Goal: Information Seeking & Learning: Learn about a topic

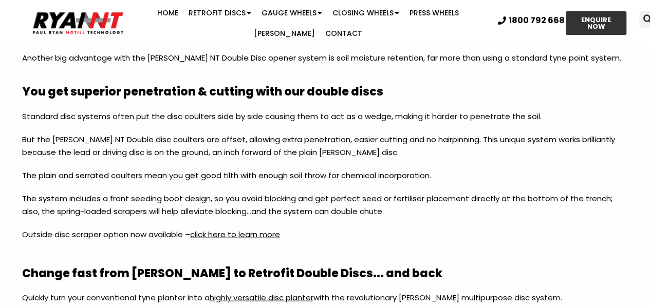
scroll to position [1074, 0]
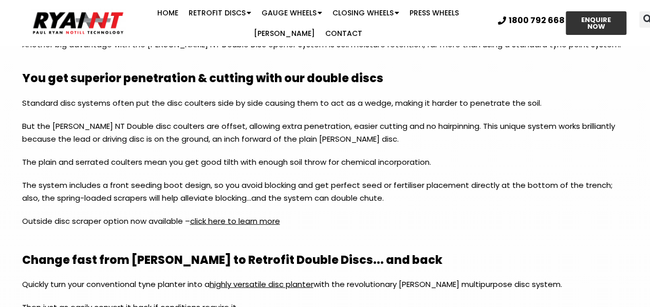
click at [233, 218] on link "click here to learn more" at bounding box center [235, 221] width 90 height 11
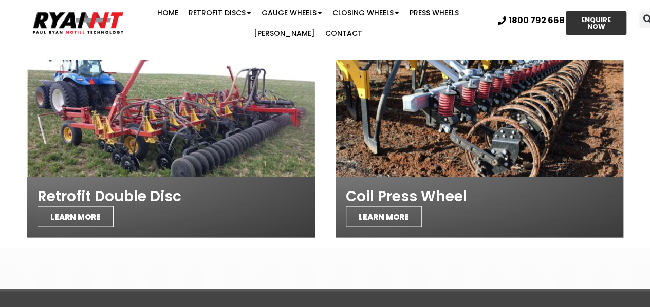
scroll to position [884, 0]
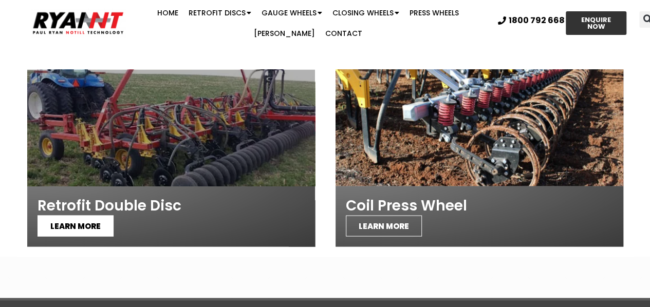
click at [68, 215] on span "LEARN MORE" at bounding box center [76, 225] width 76 height 21
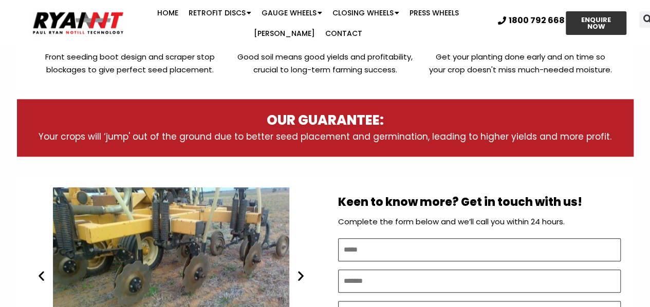
scroll to position [459, 0]
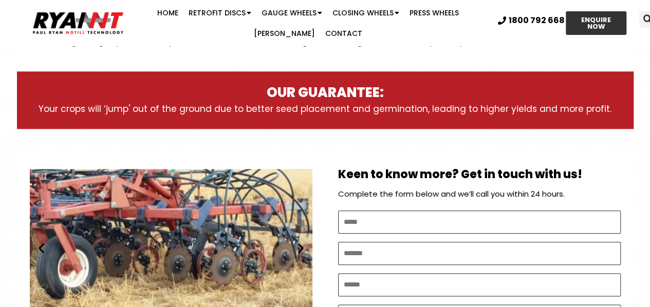
click at [302, 246] on icon "Next slide" at bounding box center [300, 248] width 13 height 13
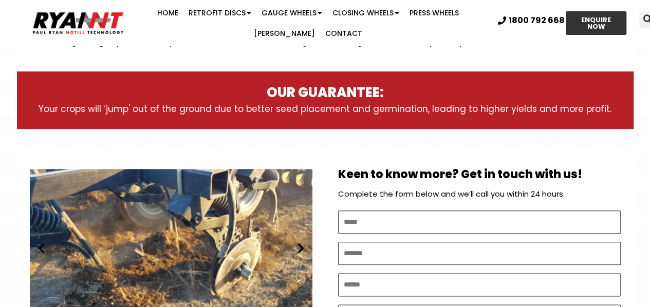
click at [302, 244] on icon "Next slide" at bounding box center [300, 248] width 13 height 13
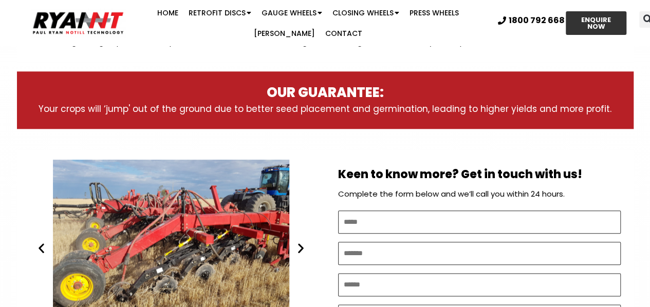
click at [302, 246] on icon "Next slide" at bounding box center [300, 248] width 13 height 13
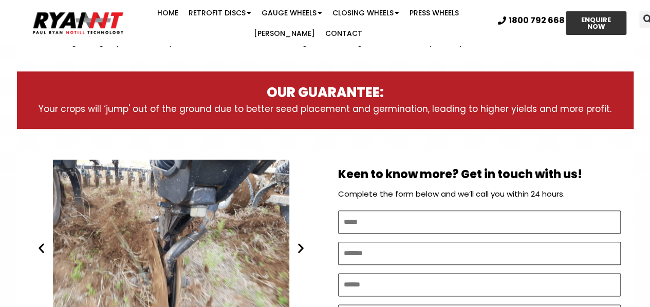
click at [302, 246] on icon "Next slide" at bounding box center [300, 248] width 13 height 13
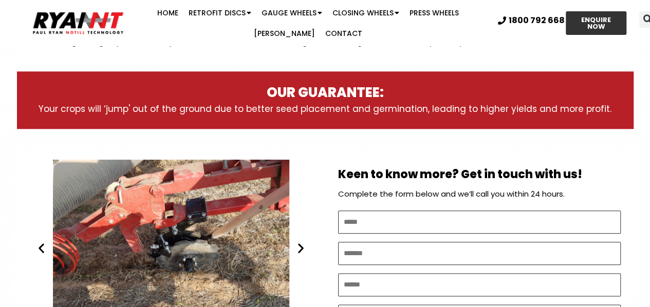
click at [302, 246] on icon "Next slide" at bounding box center [300, 248] width 13 height 13
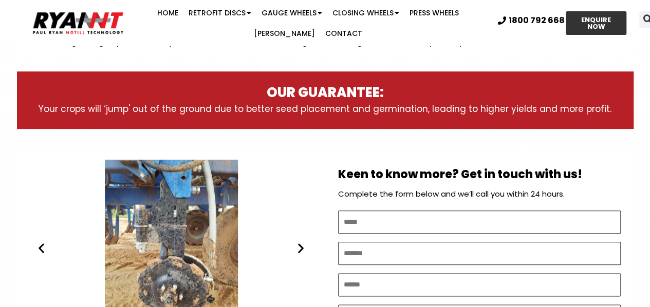
click at [302, 246] on icon "Next slide" at bounding box center [300, 248] width 13 height 13
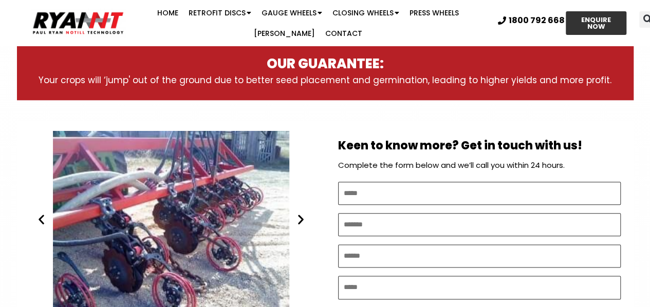
scroll to position [511, 0]
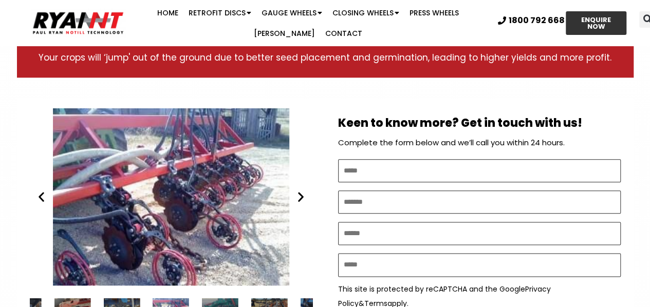
click at [299, 194] on icon "Next slide" at bounding box center [300, 197] width 13 height 13
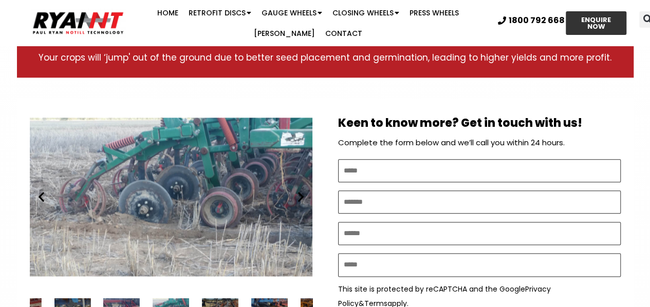
click at [299, 194] on icon "Next slide" at bounding box center [300, 197] width 13 height 13
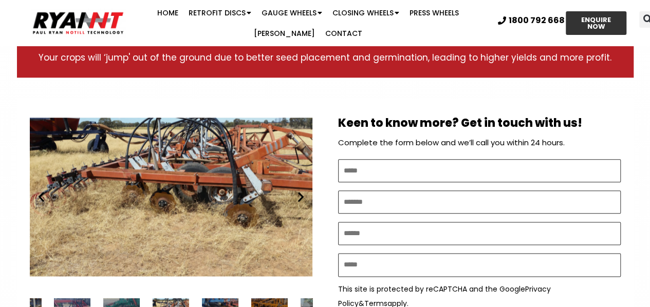
click at [299, 194] on icon "Next slide" at bounding box center [300, 197] width 13 height 13
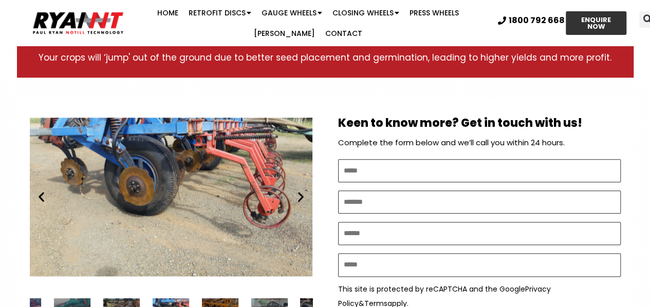
click at [299, 194] on icon "Next slide" at bounding box center [300, 197] width 13 height 13
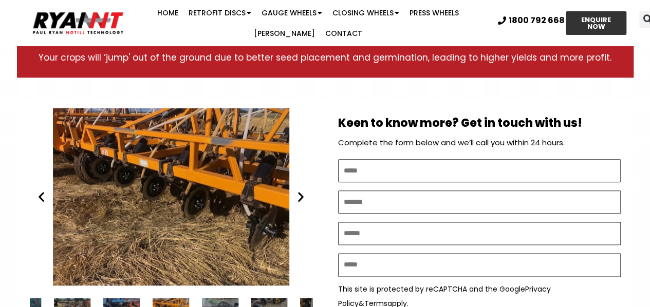
click at [296, 198] on icon "Next slide" at bounding box center [300, 197] width 13 height 13
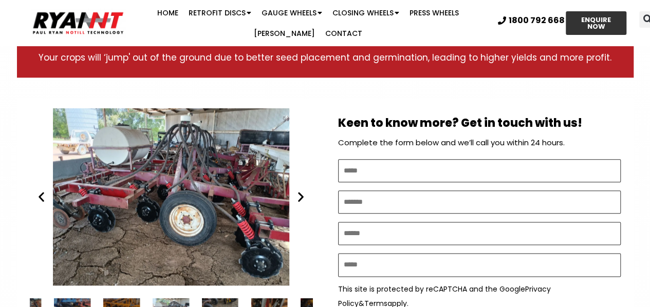
click at [296, 198] on icon "Next slide" at bounding box center [300, 197] width 13 height 13
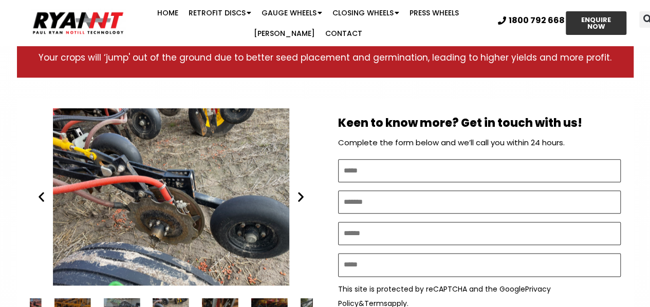
click at [296, 201] on icon "Next slide" at bounding box center [300, 197] width 13 height 13
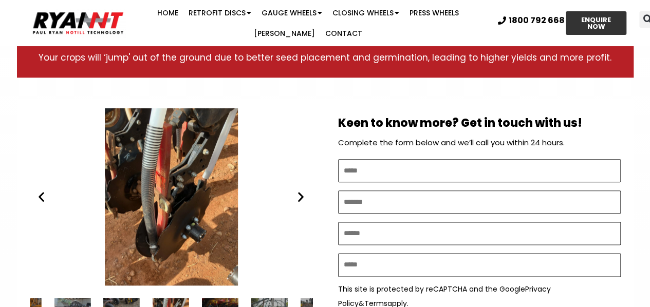
click at [297, 201] on icon "Next slide" at bounding box center [300, 197] width 13 height 13
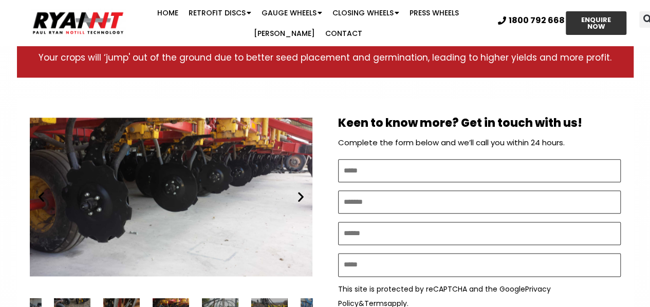
click at [297, 201] on icon "Next slide" at bounding box center [300, 197] width 13 height 13
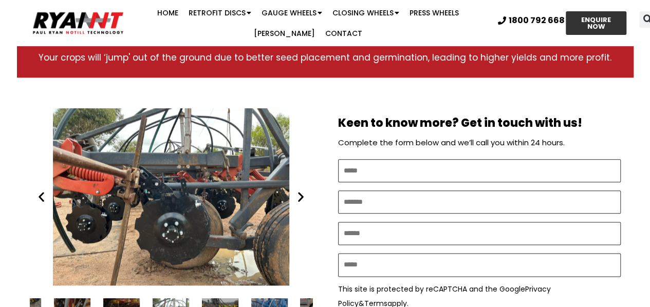
click at [297, 201] on icon "Next slide" at bounding box center [300, 197] width 13 height 13
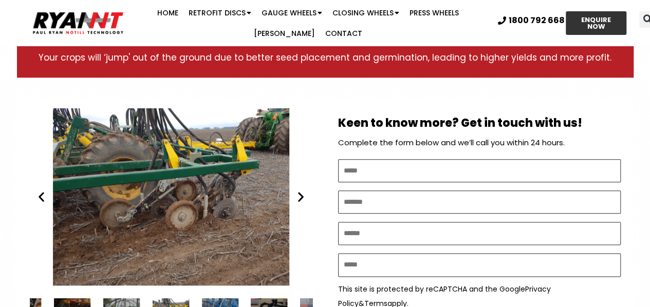
click at [297, 201] on icon "Next slide" at bounding box center [300, 197] width 13 height 13
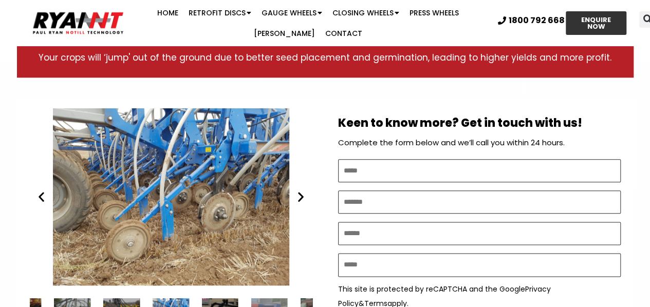
click at [300, 200] on icon "Next slide" at bounding box center [300, 197] width 13 height 13
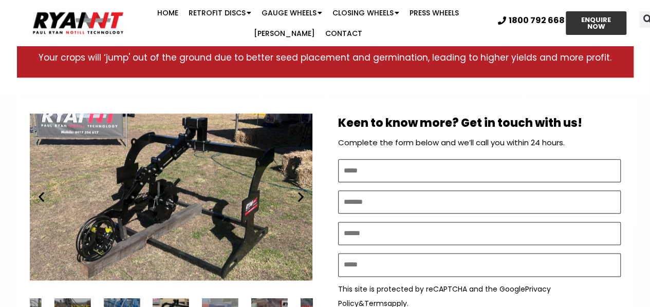
click at [300, 200] on icon "Next slide" at bounding box center [300, 197] width 13 height 13
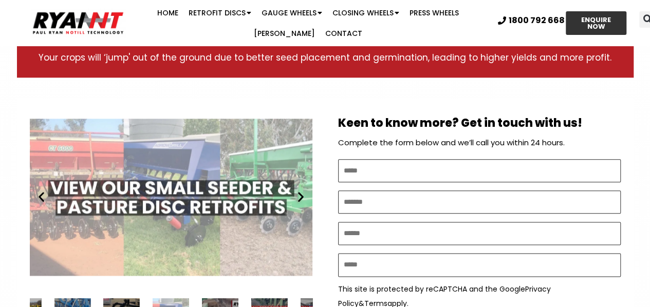
click at [300, 200] on icon "Next slide" at bounding box center [300, 197] width 13 height 13
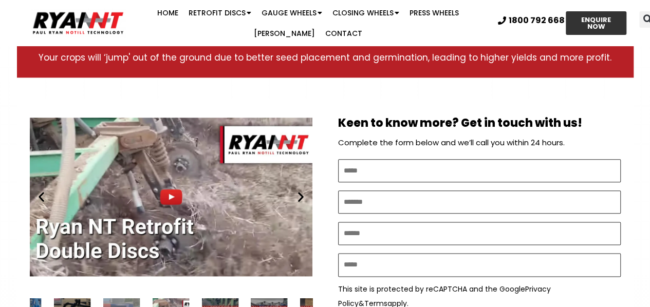
click at [167, 194] on div "Play" at bounding box center [171, 196] width 283 height 177
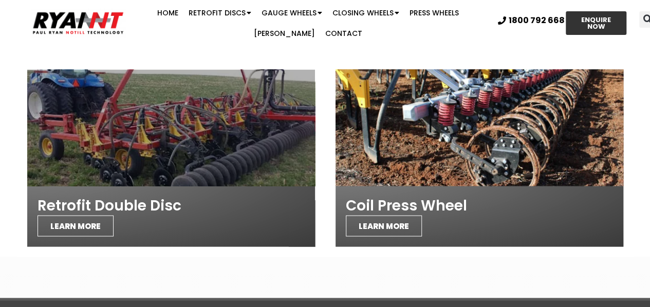
scroll to position [935, 0]
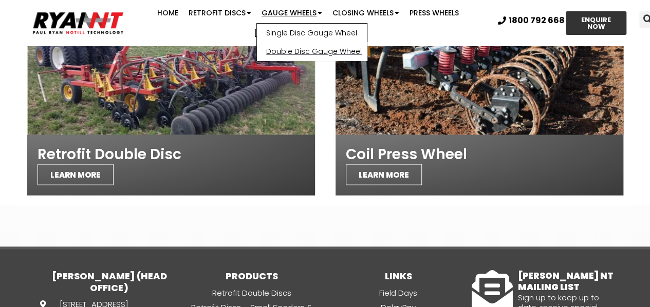
click at [262, 52] on link "Double Disc Gauge Wheel" at bounding box center [312, 51] width 110 height 18
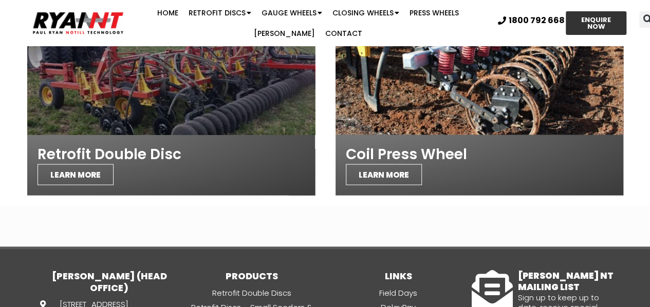
click at [87, 106] on div at bounding box center [171, 76] width 288 height 117
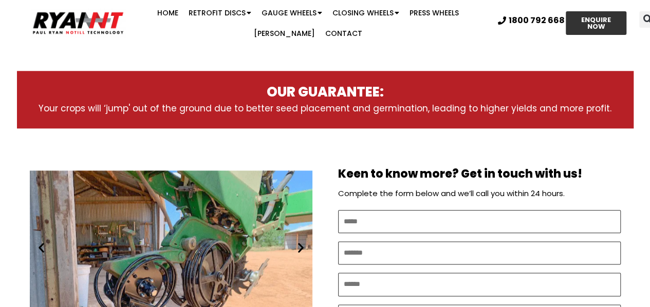
scroll to position [514, 0]
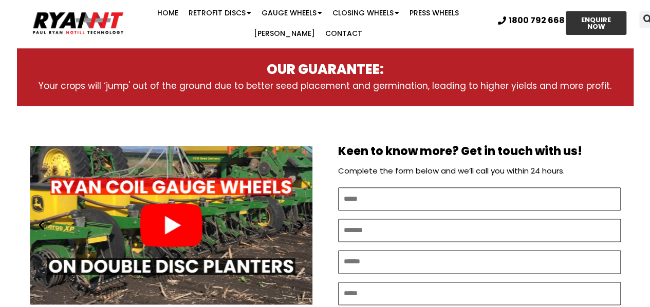
click at [171, 219] on div "Play" at bounding box center [171, 225] width 283 height 177
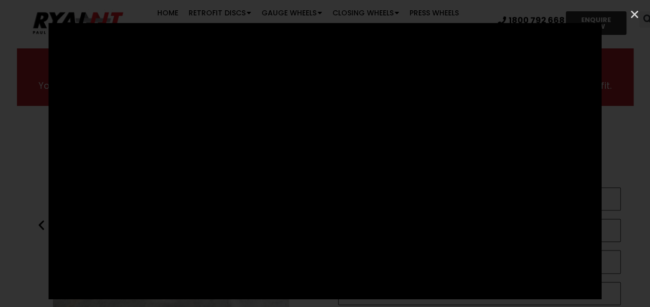
scroll to position [565, 0]
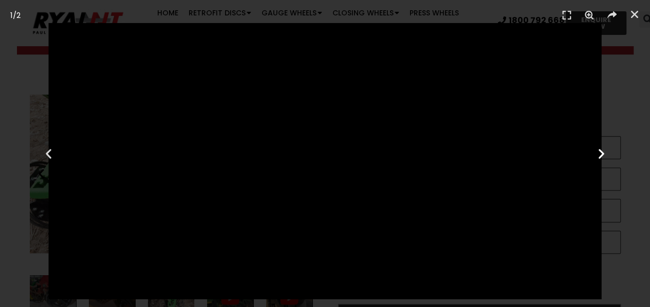
click at [602, 150] on icon "Next slide" at bounding box center [601, 153] width 13 height 13
click at [52, 156] on icon "Previous slide" at bounding box center [48, 153] width 13 height 13
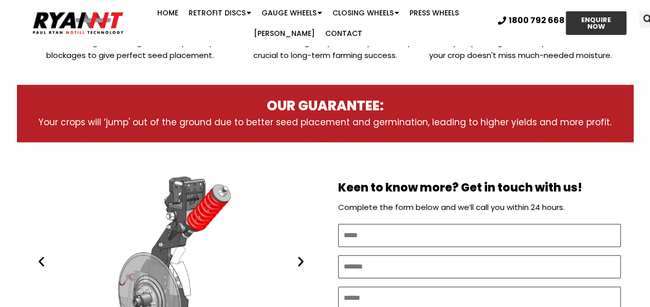
scroll to position [514, 0]
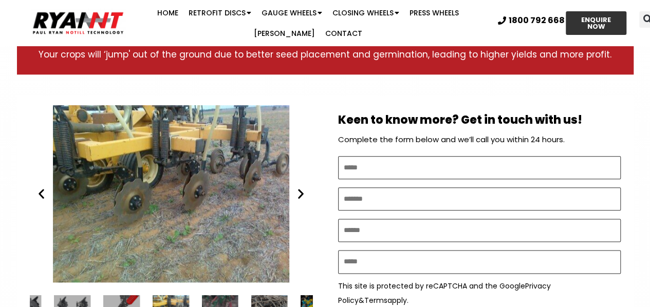
click at [271, 170] on div "Ryan NT (RFM NT) Ezee On DD" at bounding box center [171, 193] width 283 height 177
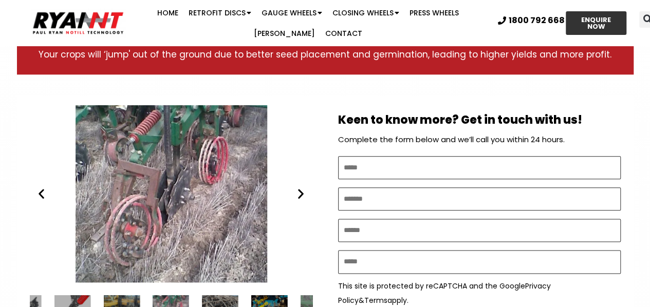
click at [141, 183] on div "Ryan NT (RFM NT) Janke DD no till cropping" at bounding box center [171, 193] width 283 height 177
click at [302, 195] on icon "Next slide" at bounding box center [300, 194] width 13 height 13
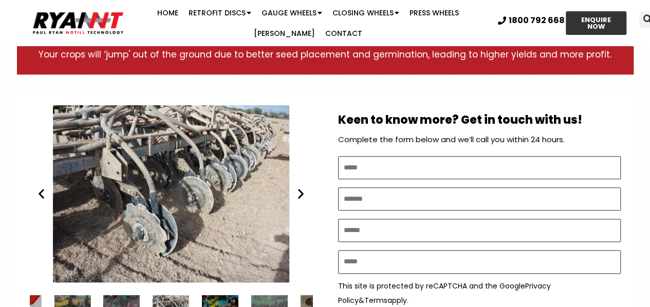
click at [303, 200] on div "Ryan NT (RFM NT) Double Disc" at bounding box center [171, 193] width 283 height 177
click at [297, 197] on icon "Next slide" at bounding box center [300, 194] width 13 height 13
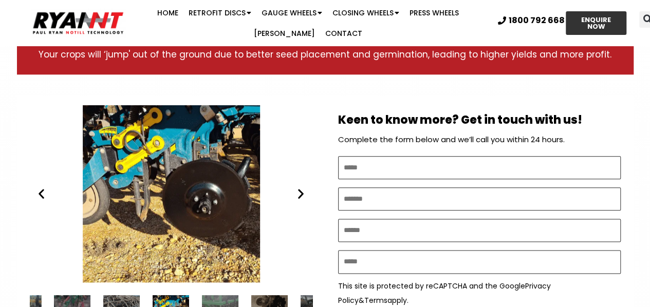
click at [298, 202] on div "Ryan NT (RFM NT) RETROFIT DOUBLE DISCS DBS 2" at bounding box center [171, 193] width 283 height 177
click at [302, 193] on icon "Next slide" at bounding box center [300, 194] width 13 height 13
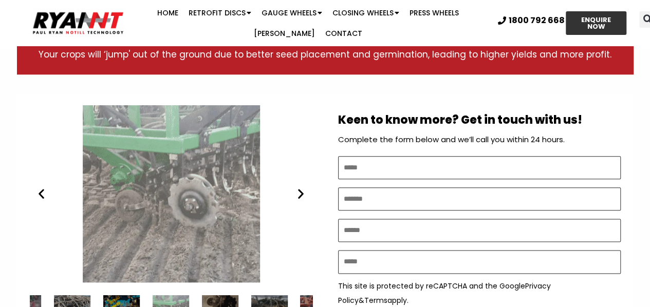
click at [300, 194] on icon "Next slide" at bounding box center [300, 194] width 13 height 13
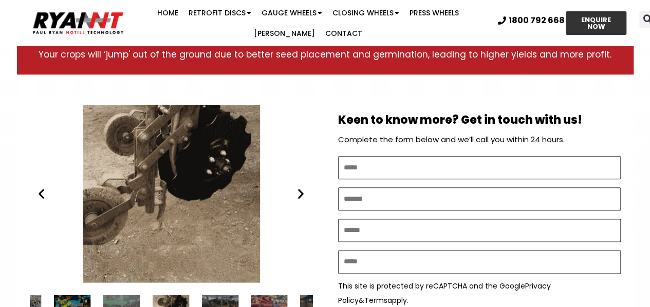
click at [300, 194] on icon "Next slide" at bounding box center [300, 194] width 13 height 13
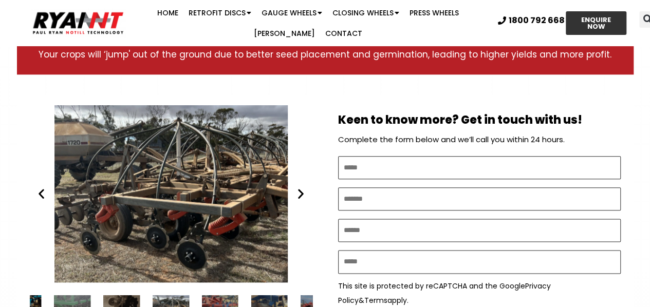
click at [299, 195] on icon "Next slide" at bounding box center [300, 194] width 13 height 13
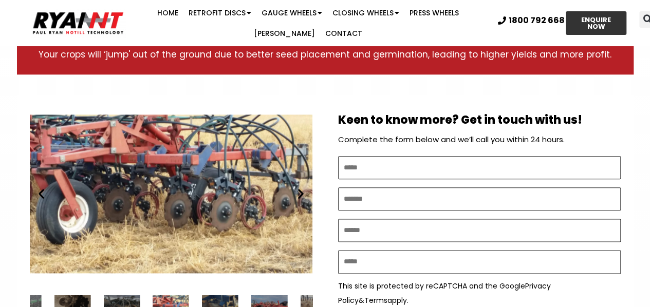
click at [298, 195] on icon "Next slide" at bounding box center [300, 194] width 13 height 13
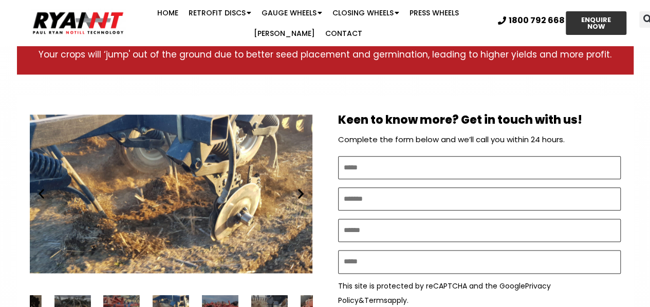
click at [297, 197] on icon "Next slide" at bounding box center [300, 194] width 13 height 13
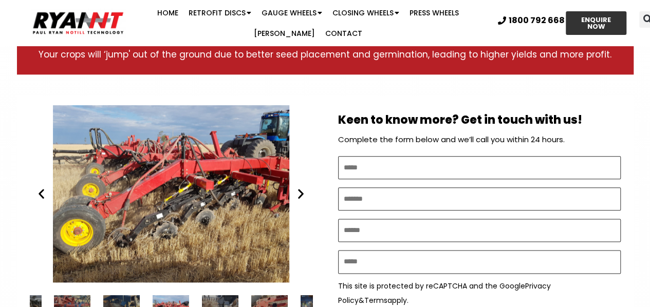
click at [298, 197] on icon "Next slide" at bounding box center [300, 194] width 13 height 13
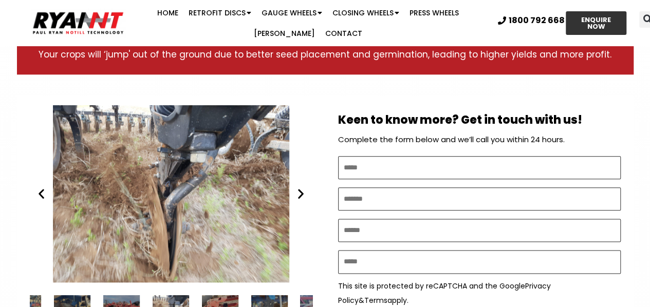
click at [297, 198] on icon "Next slide" at bounding box center [300, 194] width 13 height 13
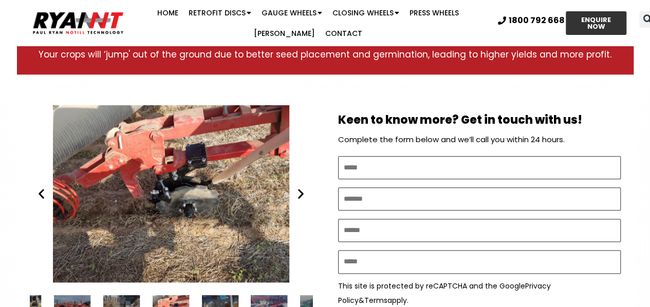
click at [296, 198] on icon "Next slide" at bounding box center [300, 194] width 13 height 13
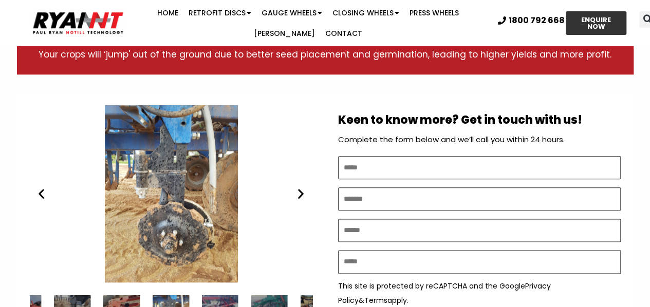
click at [296, 198] on icon "Next slide" at bounding box center [300, 194] width 13 height 13
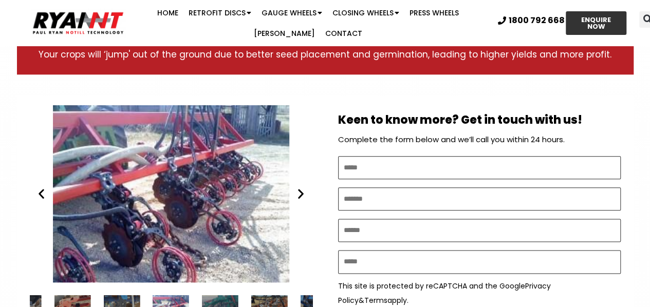
click at [296, 198] on icon "Next slide" at bounding box center [300, 194] width 13 height 13
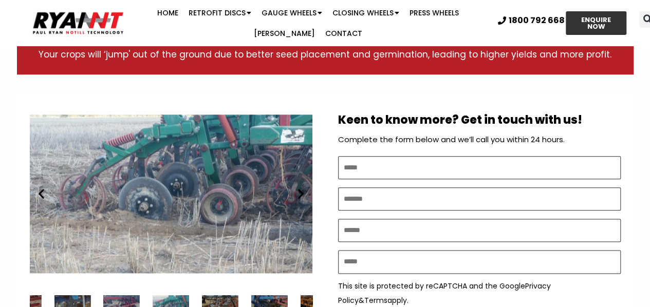
click at [302, 193] on icon "Next slide" at bounding box center [300, 194] width 13 height 13
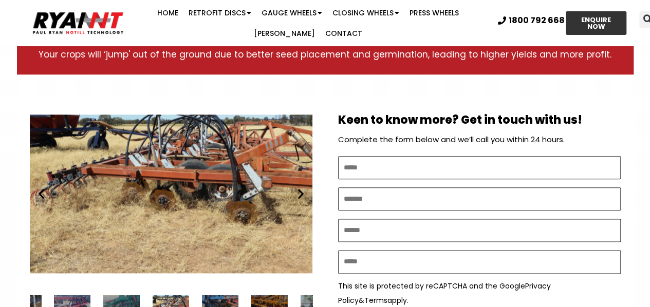
click at [301, 194] on icon "Next slide" at bounding box center [300, 194] width 13 height 13
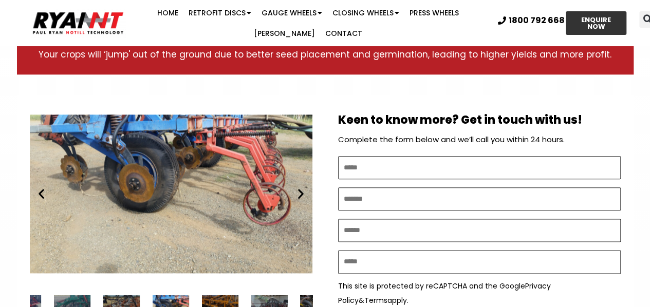
click at [301, 194] on icon "Next slide" at bounding box center [300, 194] width 13 height 13
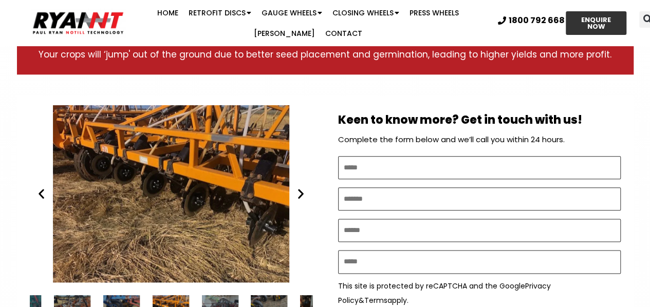
click at [300, 194] on icon "Next slide" at bounding box center [300, 194] width 13 height 13
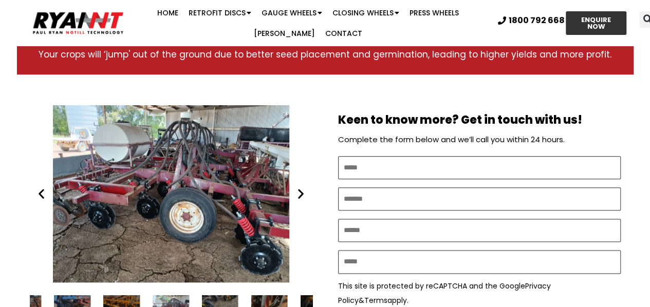
click at [300, 194] on icon "Next slide" at bounding box center [300, 194] width 13 height 13
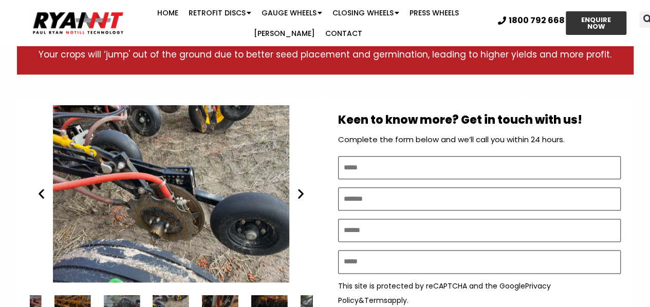
click at [298, 195] on icon "Next slide" at bounding box center [300, 194] width 13 height 13
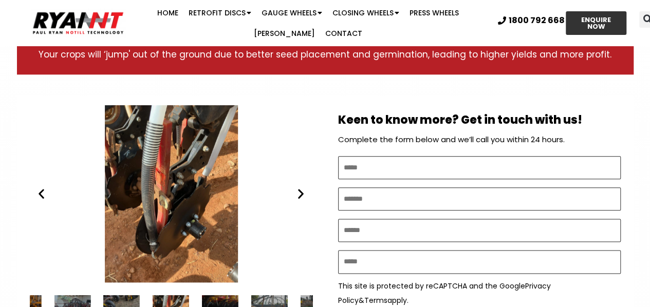
click at [298, 195] on icon "Next slide" at bounding box center [300, 194] width 13 height 13
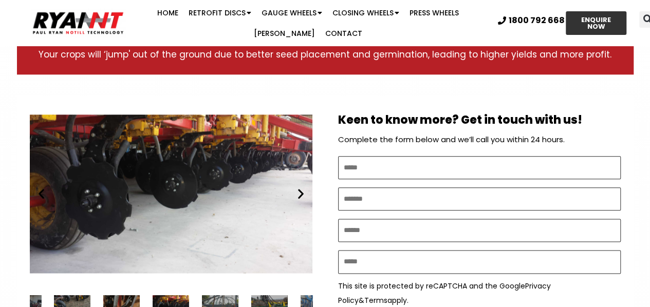
click at [298, 195] on icon "Next slide" at bounding box center [300, 194] width 13 height 13
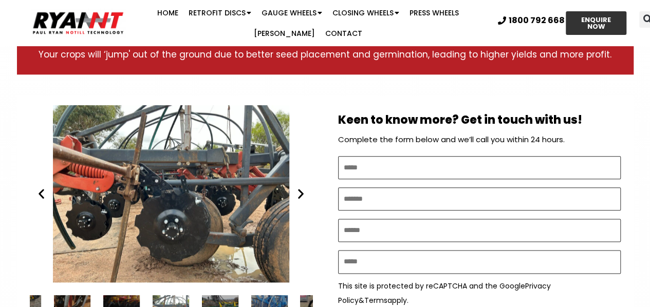
click at [298, 195] on icon "Next slide" at bounding box center [300, 194] width 13 height 13
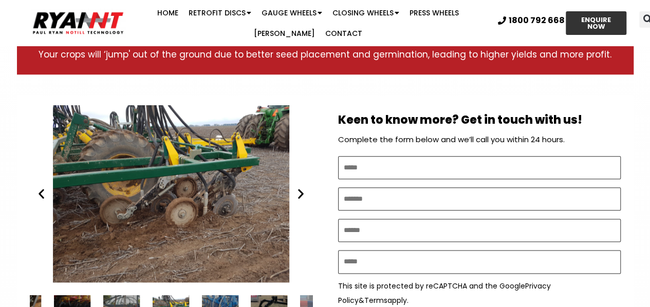
click at [298, 195] on icon "Next slide" at bounding box center [300, 194] width 13 height 13
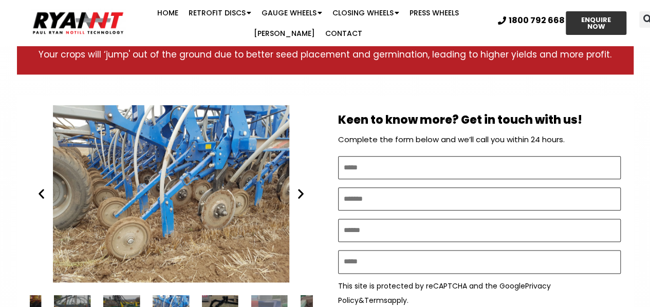
click at [298, 195] on icon "Next slide" at bounding box center [300, 194] width 13 height 13
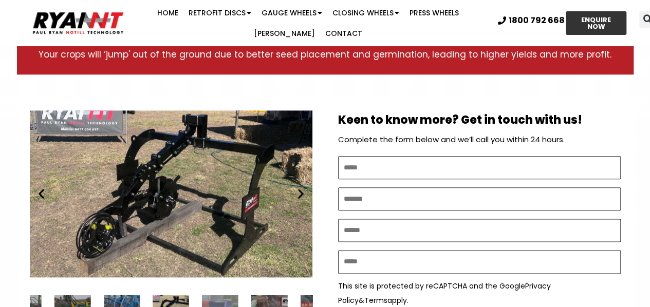
click at [298, 195] on icon "Next slide" at bounding box center [300, 194] width 13 height 13
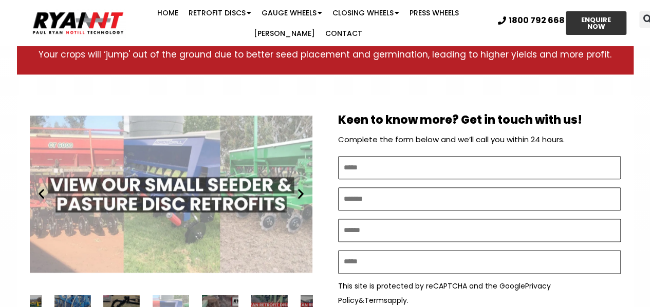
click at [298, 195] on icon "Next slide" at bounding box center [300, 194] width 13 height 13
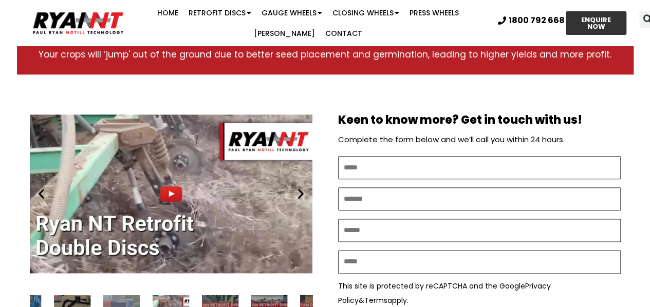
click at [173, 189] on div "Play" at bounding box center [171, 193] width 283 height 177
